Goal: Task Accomplishment & Management: Manage account settings

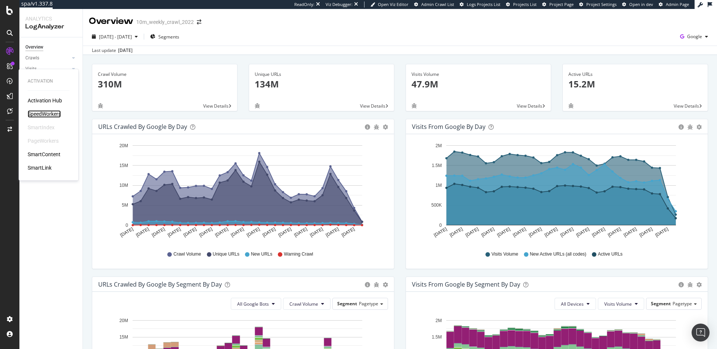
click at [45, 113] on div "SpeedWorkers" at bounding box center [44, 113] width 33 height 7
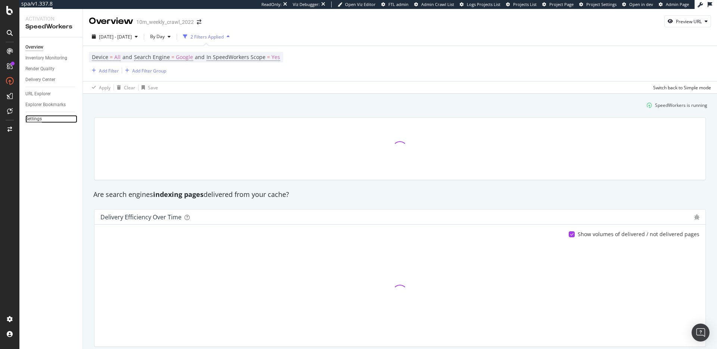
click at [33, 121] on div "Settings" at bounding box center [33, 119] width 16 height 8
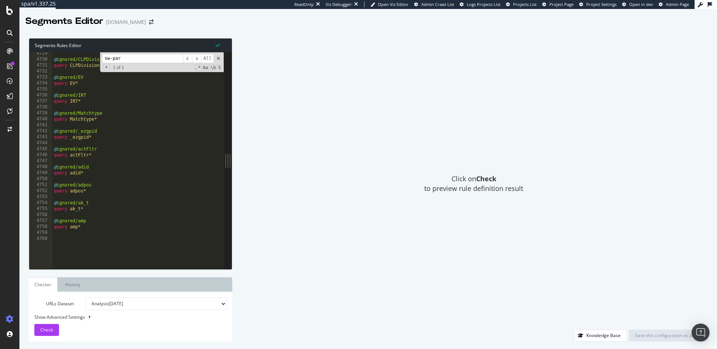
scroll to position [11530, 0]
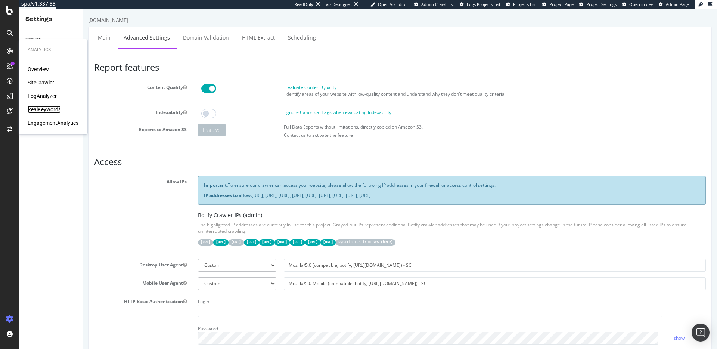
click at [37, 110] on div "RealKeywords" at bounding box center [44, 109] width 33 height 7
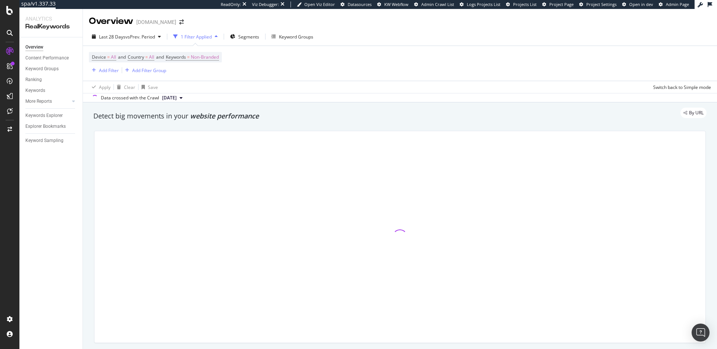
click at [230, 117] on div "By URL" at bounding box center [396, 113] width 621 height 10
click at [251, 109] on div "By URL" at bounding box center [396, 113] width 621 height 10
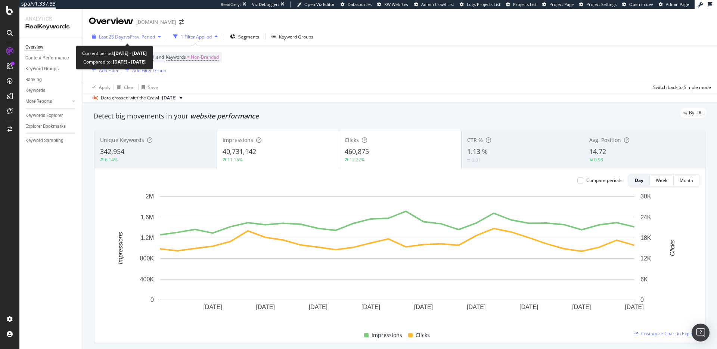
click at [148, 34] on span "vs Prev. Period" at bounding box center [141, 37] width 30 height 6
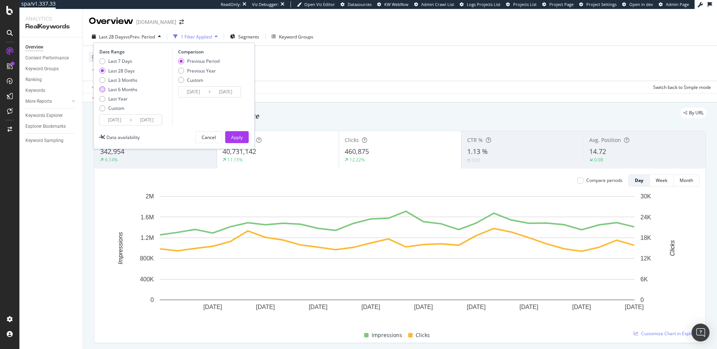
click at [127, 88] on div "Last 6 Months" at bounding box center [122, 89] width 29 height 6
type input "2025/03/16"
type input "2024/09/13"
type input "2025/03/15"
click at [209, 71] on div "Previous Year" at bounding box center [201, 71] width 29 height 6
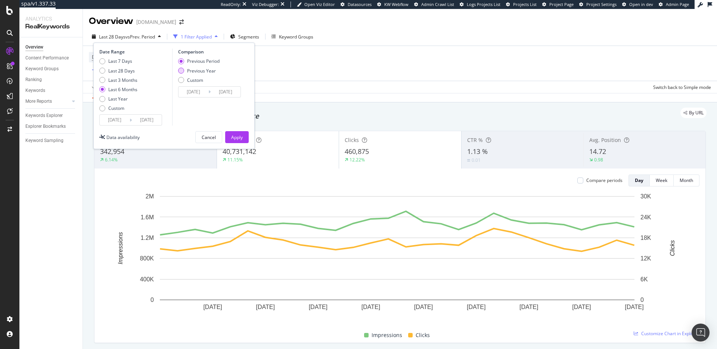
type input "2024/03/17"
type input "2024/09/16"
click at [241, 137] on div "Apply" at bounding box center [237, 137] width 12 height 6
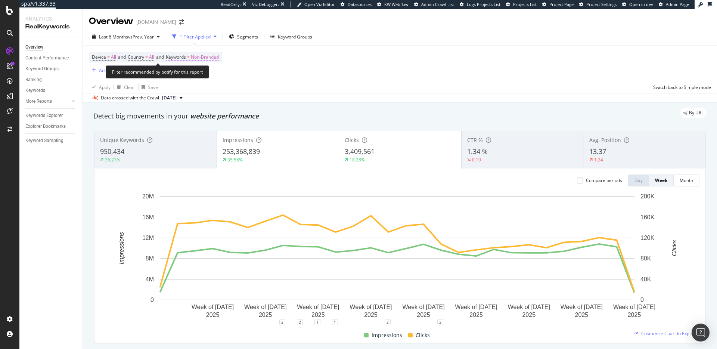
click at [194, 58] on span "Keywords = Non-Branded" at bounding box center [192, 57] width 53 height 7
click at [190, 72] on span "Non-Branded" at bounding box center [192, 74] width 31 height 6
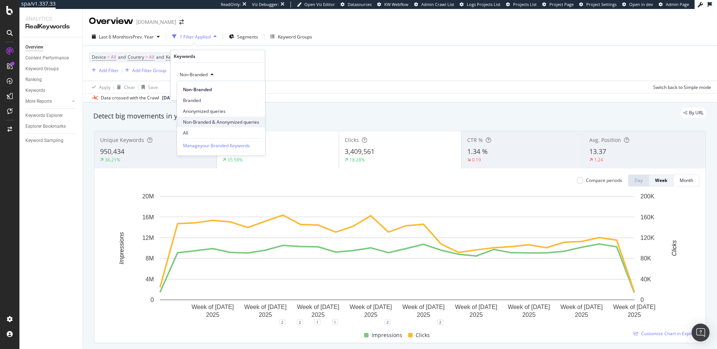
click at [217, 122] on span "Non-Branded & Anonymized queries" at bounding box center [221, 122] width 76 height 7
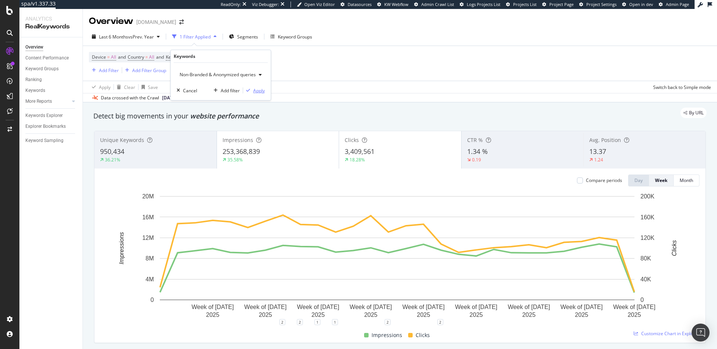
click at [263, 90] on div "Apply" at bounding box center [259, 90] width 12 height 6
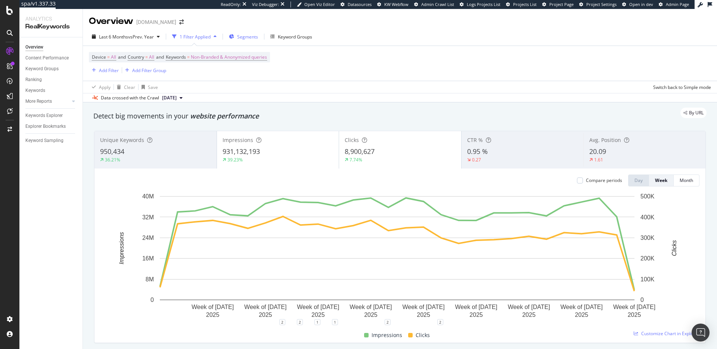
click at [248, 38] on span "Segments" at bounding box center [247, 37] width 21 height 6
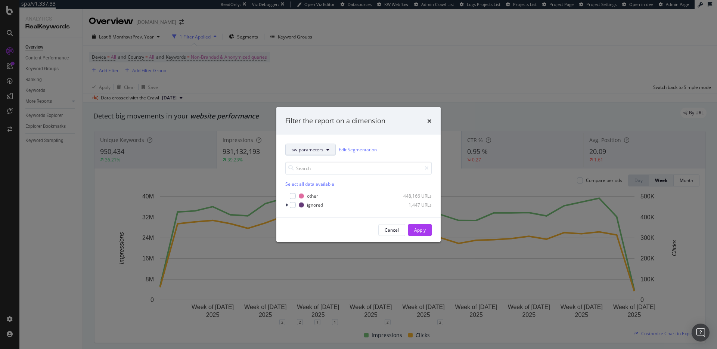
click at [303, 151] on span "sw-parameters" at bounding box center [308, 149] width 32 height 6
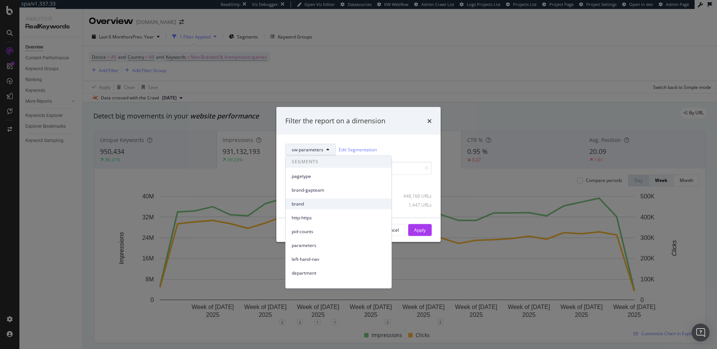
click at [319, 206] on span "brand" at bounding box center [339, 204] width 94 height 7
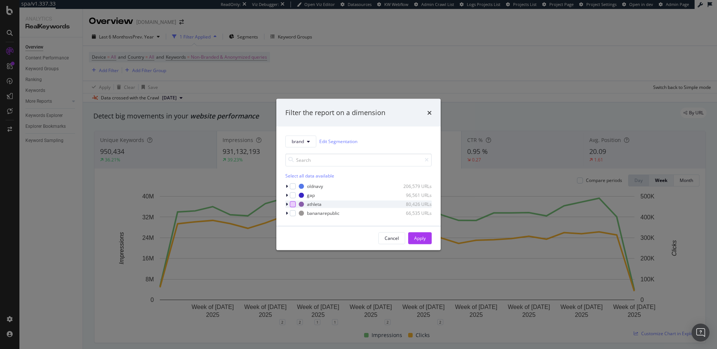
click at [294, 206] on div "modal" at bounding box center [293, 204] width 6 height 6
click at [294, 198] on div "modal" at bounding box center [293, 195] width 6 height 6
click at [425, 238] on div "Apply" at bounding box center [420, 238] width 12 height 6
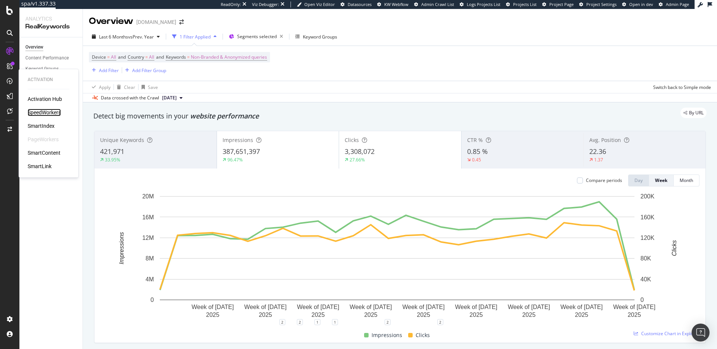
click at [42, 111] on div "SpeedWorkers" at bounding box center [44, 112] width 33 height 7
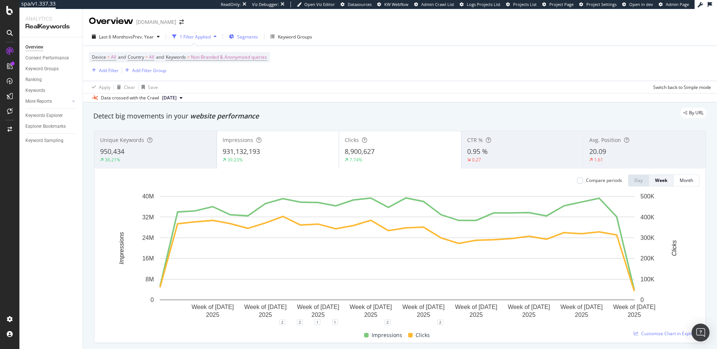
click at [247, 36] on span "Segments" at bounding box center [247, 37] width 21 height 6
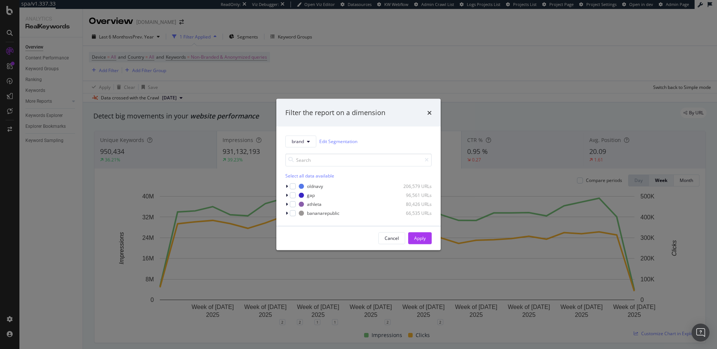
click at [367, 86] on div "Filter the report on a dimension brand Edit Segmentation Select all data availa…" at bounding box center [358, 174] width 717 height 349
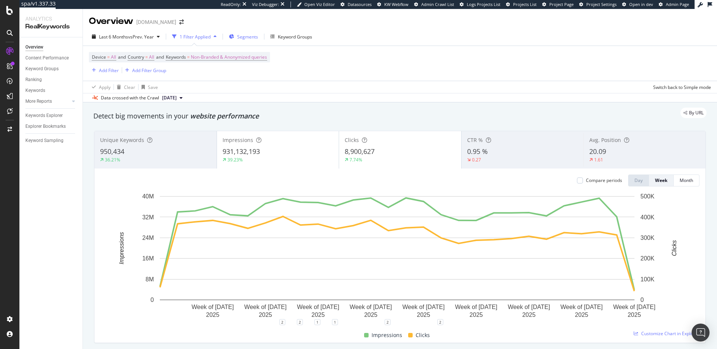
click at [251, 38] on span "Segments" at bounding box center [247, 37] width 21 height 6
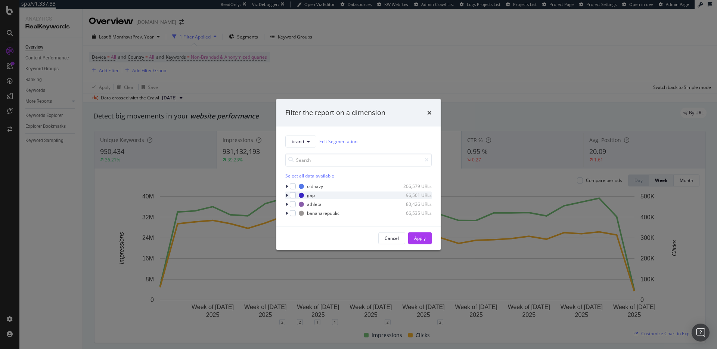
click at [294, 197] on div "modal" at bounding box center [293, 195] width 6 height 6
click at [296, 204] on div "modal" at bounding box center [293, 204] width 6 height 6
click at [424, 239] on div "Apply" at bounding box center [420, 238] width 12 height 6
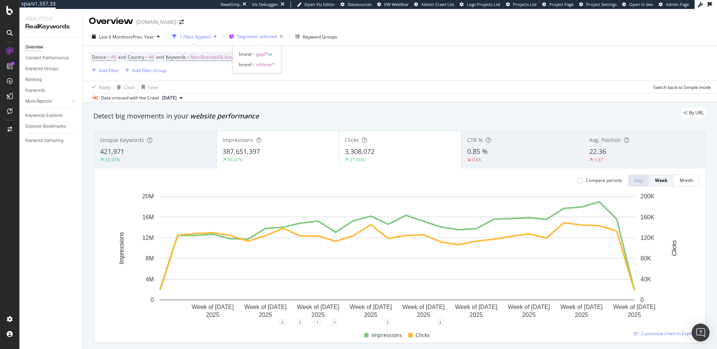
click at [254, 31] on div "Segments selected" at bounding box center [261, 36] width 49 height 10
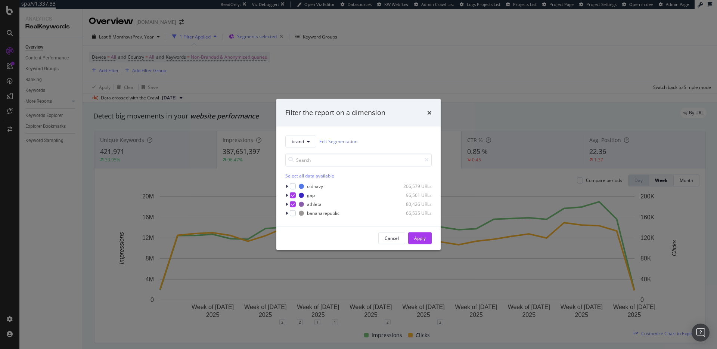
click at [254, 31] on div "Filter the report on a dimension brand Edit Segmentation Select all data availa…" at bounding box center [358, 174] width 717 height 349
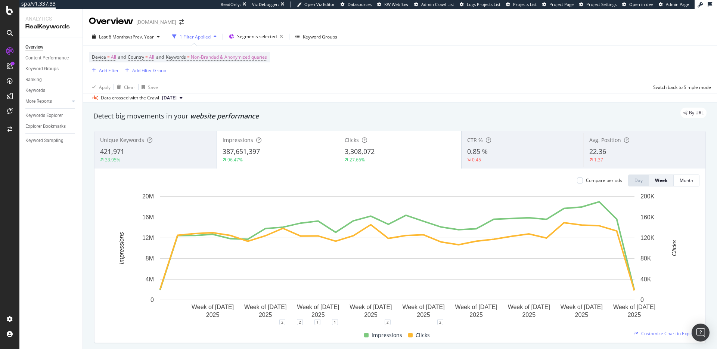
click at [337, 102] on div "Data crossed with the Crawl 2025 Sep. 10th" at bounding box center [400, 97] width 634 height 9
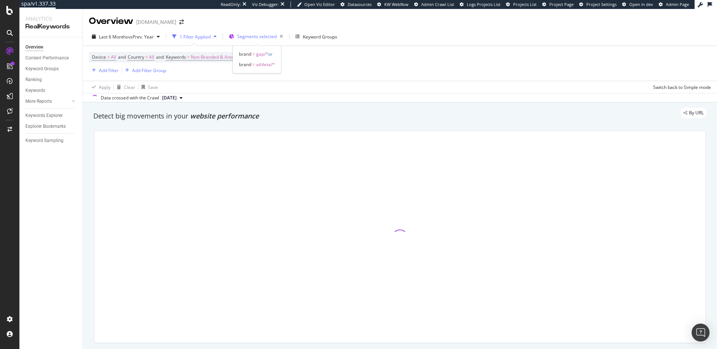
click at [253, 35] on span "Segments selected" at bounding box center [257, 36] width 40 height 6
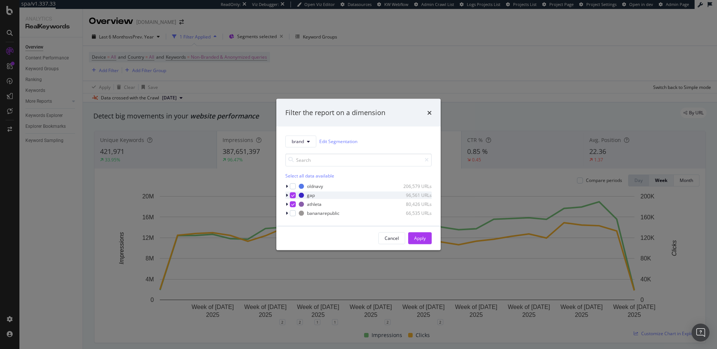
click at [292, 196] on icon "modal" at bounding box center [292, 195] width 3 height 4
click at [294, 203] on icon "modal" at bounding box center [292, 204] width 3 height 4
click at [292, 186] on div "modal" at bounding box center [293, 186] width 6 height 6
click at [294, 214] on div "modal" at bounding box center [293, 213] width 6 height 6
click at [420, 240] on div "Apply" at bounding box center [420, 238] width 12 height 6
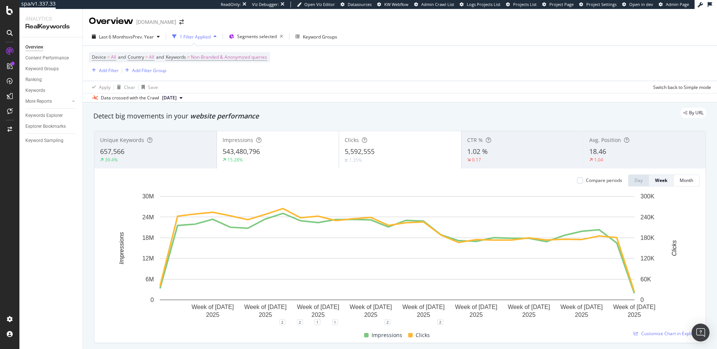
click at [577, 182] on div at bounding box center [580, 180] width 6 height 6
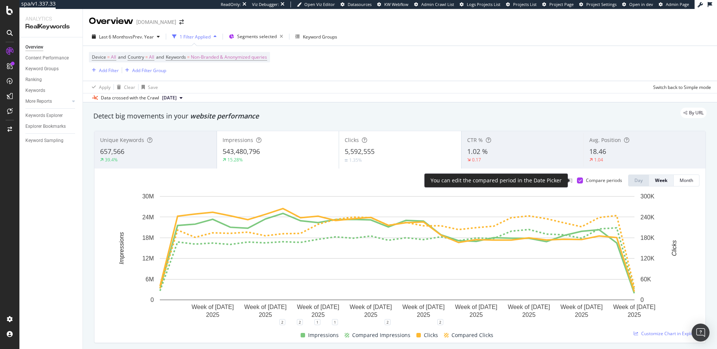
click at [577, 182] on div at bounding box center [580, 180] width 6 height 6
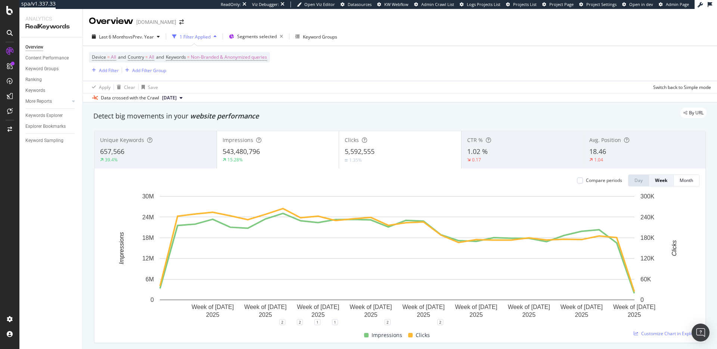
click at [220, 60] on span "Non-Branded & Anonymized queries" at bounding box center [229, 57] width 76 height 10
click at [229, 75] on span "Non-Branded & Anonymized queries" at bounding box center [216, 74] width 79 height 6
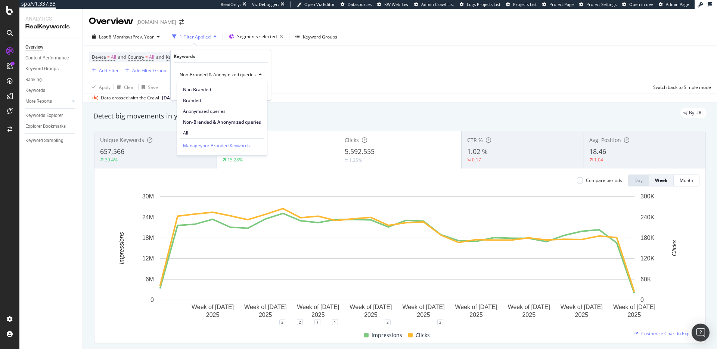
click at [228, 74] on span "Non-Branded & Anonymized queries" at bounding box center [216, 74] width 79 height 6
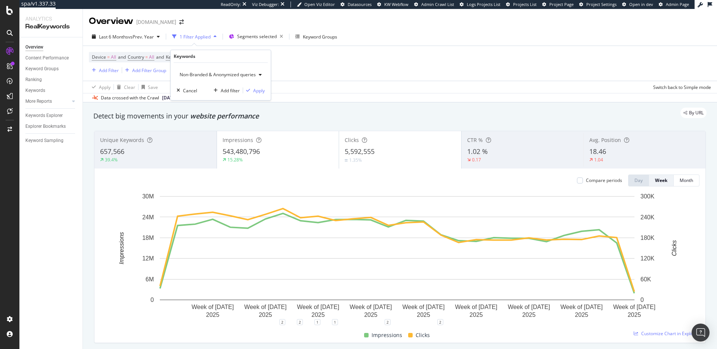
click at [372, 114] on div "By URL" at bounding box center [396, 113] width 621 height 10
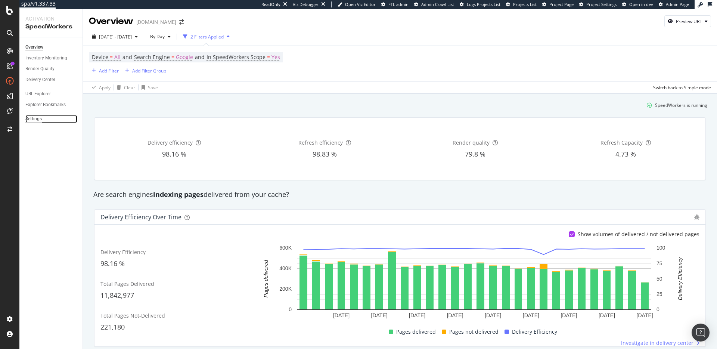
click at [34, 119] on div "Settings" at bounding box center [33, 119] width 16 height 8
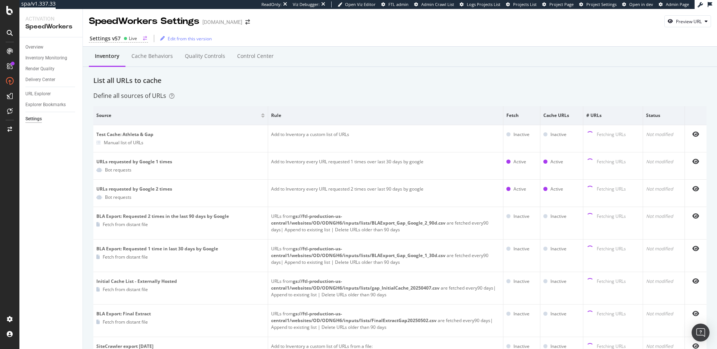
click at [134, 38] on div "Live" at bounding box center [133, 38] width 8 height 6
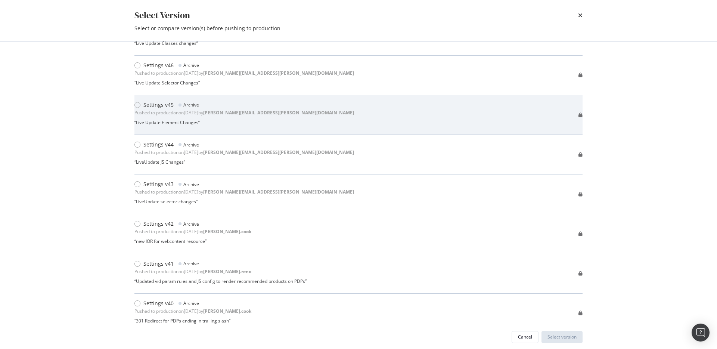
scroll to position [575, 0]
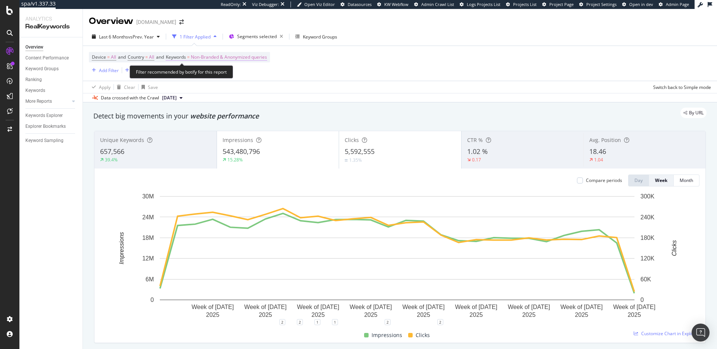
click at [240, 60] on span "Non-Branded & Anonymized queries" at bounding box center [229, 57] width 76 height 10
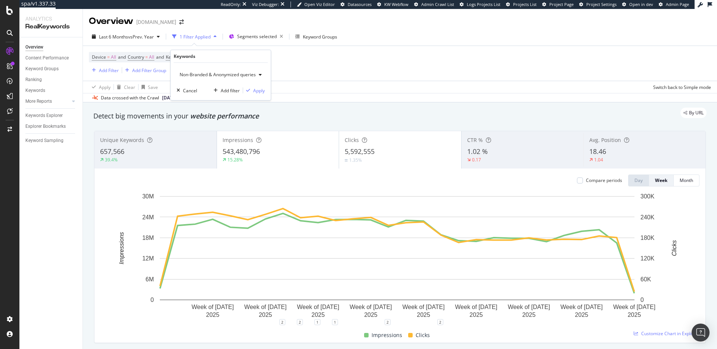
click at [225, 75] on span "Non-Branded & Anonymized queries" at bounding box center [216, 74] width 79 height 6
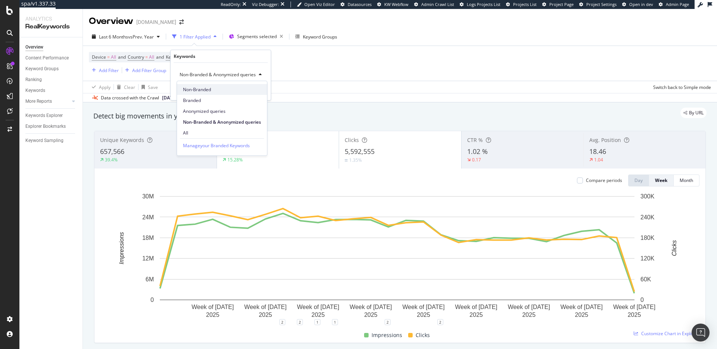
click at [206, 90] on span "Non-Branded" at bounding box center [222, 89] width 78 height 7
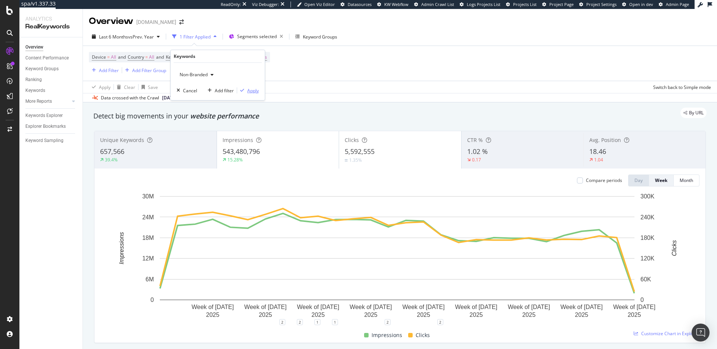
click at [254, 90] on div "Apply" at bounding box center [253, 90] width 12 height 6
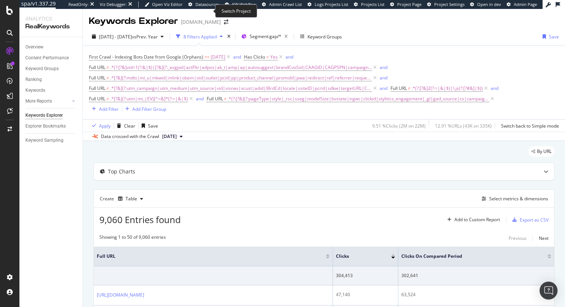
scroll to position [11, 0]
